Goal: Communication & Community: Share content

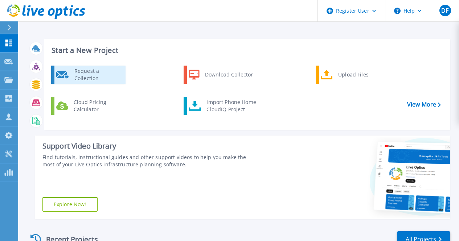
click at [65, 78] on icon at bounding box center [62, 74] width 13 height 9
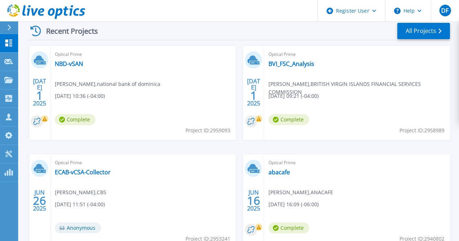
scroll to position [209, 0]
click at [111, 168] on link "ECAB-vCSA-Collector" at bounding box center [83, 171] width 56 height 7
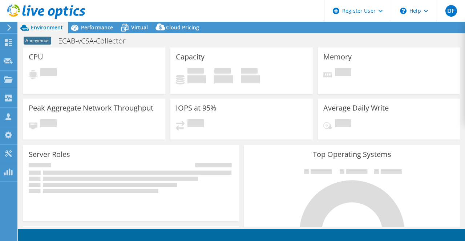
select select "USD"
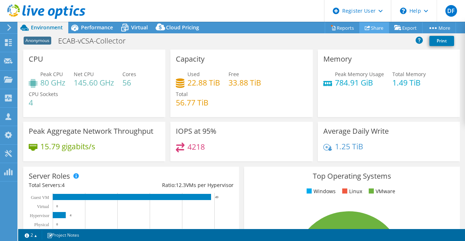
click at [367, 26] on link "Share" at bounding box center [374, 27] width 30 height 11
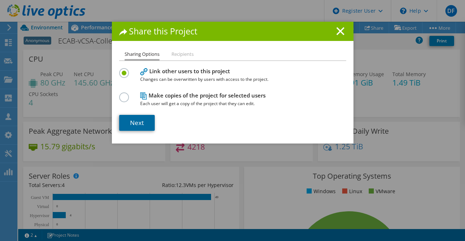
click at [141, 119] on link "Next" at bounding box center [137, 123] width 36 height 16
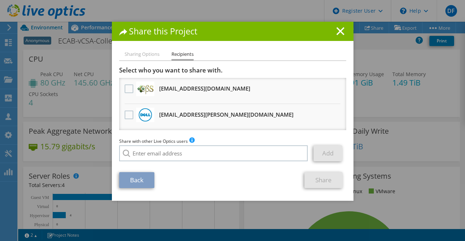
click at [140, 145] on span "Share with other Live Optics users" at bounding box center [153, 141] width 69 height 6
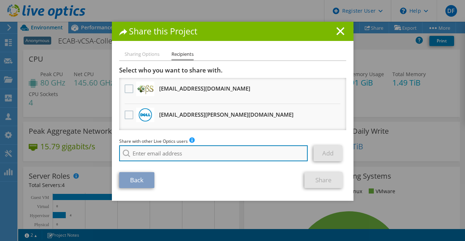
click at [140, 151] on input "search" at bounding box center [213, 154] width 189 height 16
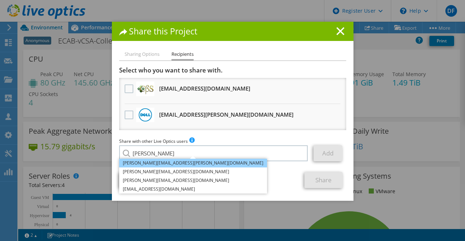
click at [148, 164] on li "[PERSON_NAME][EMAIL_ADDRESS][PERSON_NAME][DOMAIN_NAME]" at bounding box center [193, 163] width 148 height 9
type input "[PERSON_NAME][EMAIL_ADDRESS][PERSON_NAME][DOMAIN_NAME]"
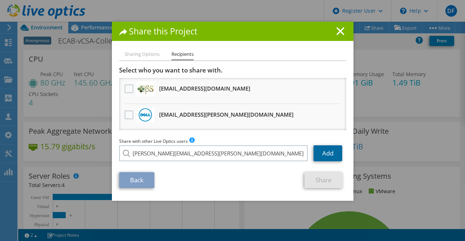
click at [322, 157] on link "Add" at bounding box center [327, 154] width 29 height 16
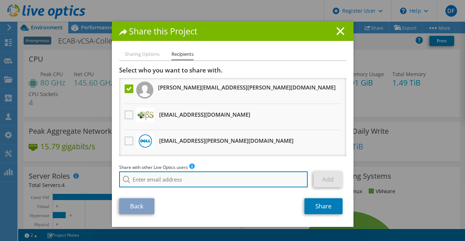
click at [183, 177] on input "search" at bounding box center [213, 180] width 189 height 16
type input "i"
type input "c"
type input "i"
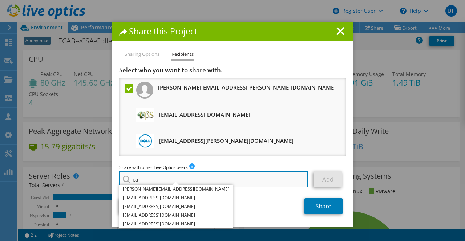
type input "c"
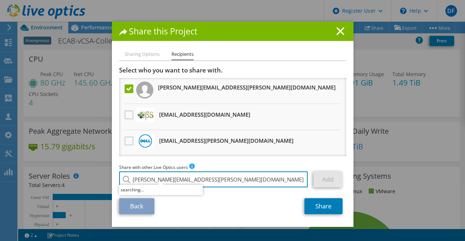
type input "[PERSON_NAME][EMAIL_ADDRESS][PERSON_NAME][DOMAIN_NAME]"
click at [251, 179] on input "[PERSON_NAME][EMAIL_ADDRESS][PERSON_NAME][DOMAIN_NAME]" at bounding box center [213, 180] width 189 height 16
drag, startPoint x: 251, startPoint y: 180, endPoint x: 88, endPoint y: 172, distance: 163.2
click at [88, 172] on div "Share this Project Sharing Options Recipients Link other users to this project …" at bounding box center [232, 121] width 465 height 198
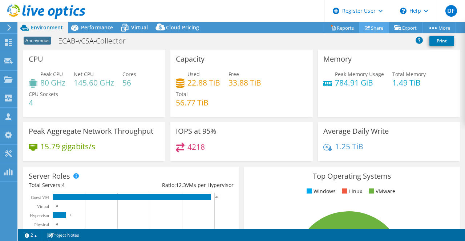
click at [377, 29] on link "Share" at bounding box center [374, 27] width 30 height 11
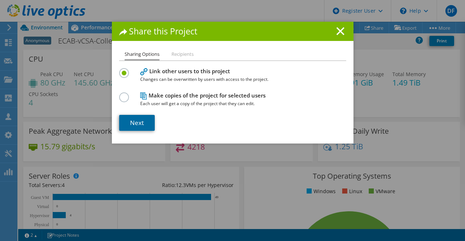
click at [135, 119] on link "Next" at bounding box center [137, 123] width 36 height 16
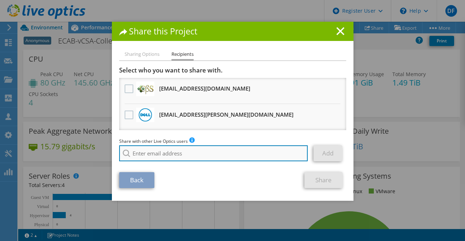
click at [134, 154] on input "search" at bounding box center [213, 154] width 189 height 16
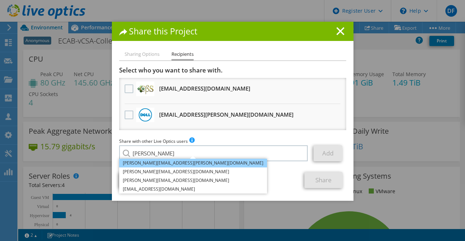
click at [133, 164] on li "[PERSON_NAME][EMAIL_ADDRESS][PERSON_NAME][DOMAIN_NAME]" at bounding box center [193, 163] width 148 height 9
type input "[PERSON_NAME][EMAIL_ADDRESS][PERSON_NAME][DOMAIN_NAME]"
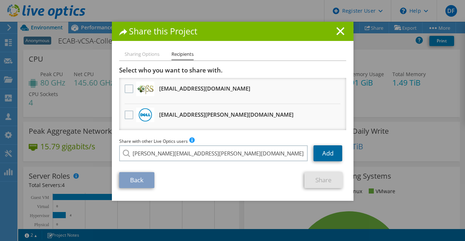
click at [332, 153] on link "Add" at bounding box center [327, 154] width 29 height 16
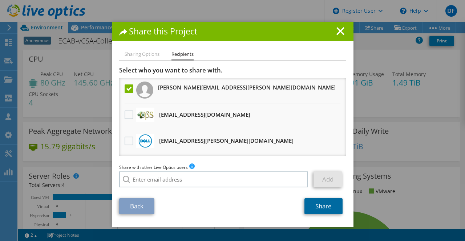
click at [312, 204] on link "Share" at bounding box center [323, 207] width 38 height 16
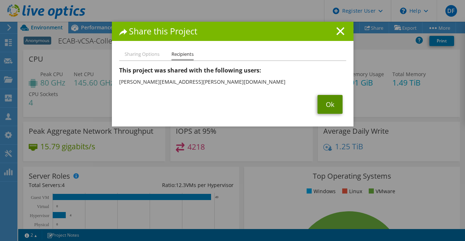
click at [332, 99] on link "Ok" at bounding box center [329, 104] width 25 height 19
